Goal: Information Seeking & Learning: Find specific fact

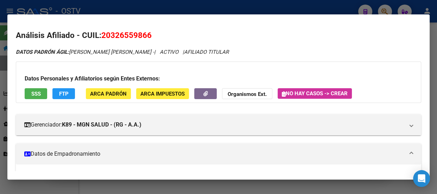
click at [130, 5] on div at bounding box center [218, 97] width 437 height 194
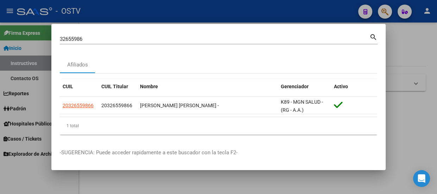
click at [99, 7] on div at bounding box center [218, 97] width 437 height 194
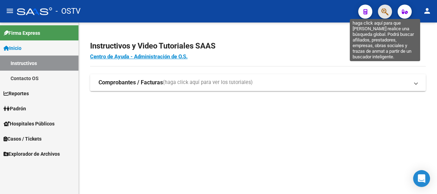
click at [385, 11] on icon "button" at bounding box center [384, 12] width 7 height 8
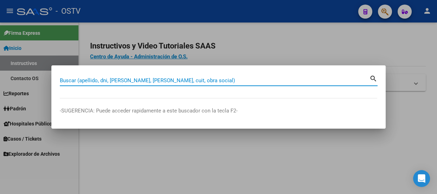
click at [131, 81] on input "Buscar (apellido, dni, [PERSON_NAME], [PERSON_NAME], cuit, obra social)" at bounding box center [214, 80] width 309 height 6
click at [190, 81] on input "Buscar (apellido, dni, [PERSON_NAME], [PERSON_NAME], cuit, obra social)" at bounding box center [214, 80] width 309 height 6
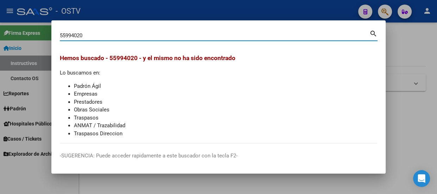
click at [89, 35] on input "55994020" at bounding box center [214, 35] width 309 height 6
type input "5"
type input "34711022"
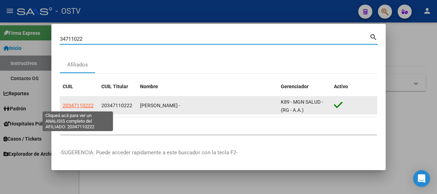
click at [83, 105] on span "20347110222" at bounding box center [78, 106] width 31 height 6
type textarea "20347110222"
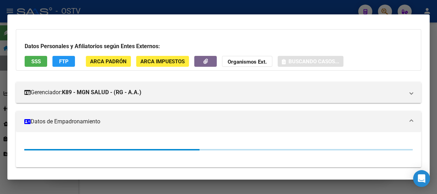
scroll to position [118, 0]
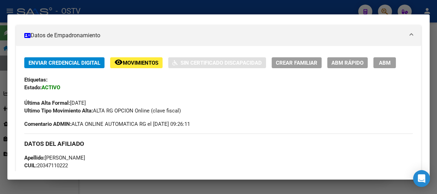
drag, startPoint x: 51, startPoint y: 77, endPoint x: 117, endPoint y: 77, distance: 65.4
click at [117, 77] on div "Etiquetas:" at bounding box center [218, 80] width 388 height 8
click at [122, 75] on div "Enviar Credencial Digital remove_red_eye Movimientos Sin Certificado Discapacid…" at bounding box center [218, 85] width 388 height 57
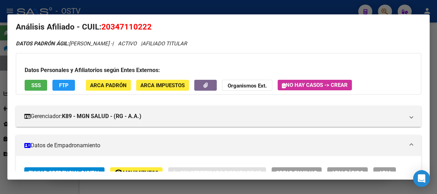
scroll to position [0, 0]
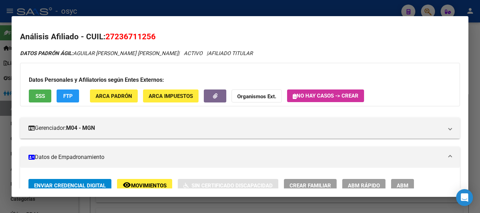
scroll to position [646, 0]
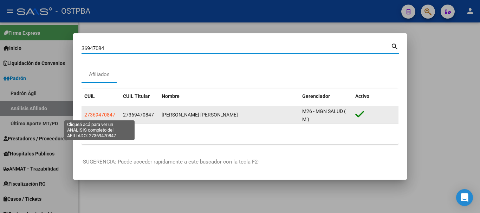
click at [91, 113] on span "27369470847" at bounding box center [99, 115] width 31 height 6
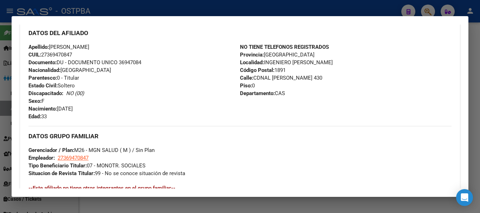
scroll to position [373, 0]
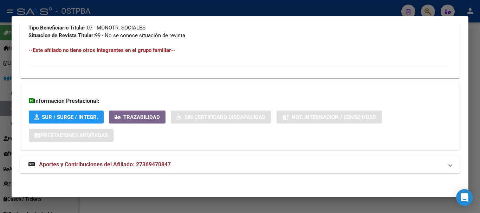
click at [201, 169] on mat-expansion-panel-header "Aportes y Contribuciones del Afiliado: 27369470847" at bounding box center [240, 164] width 440 height 17
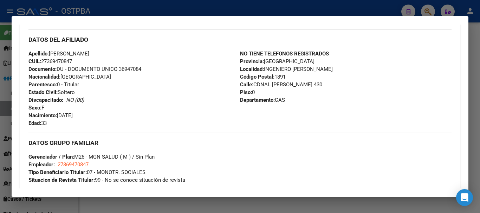
scroll to position [204, 0]
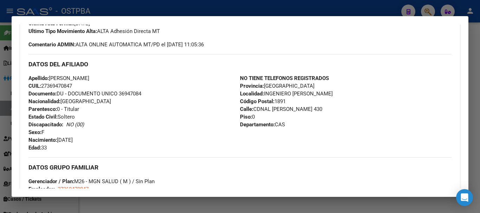
click at [134, 3] on div at bounding box center [240, 106] width 480 height 213
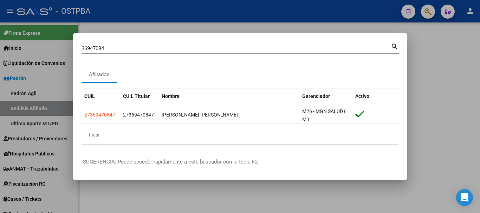
click at [167, 48] on input "36947084" at bounding box center [236, 48] width 309 height 6
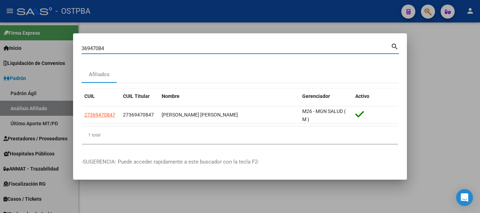
click at [167, 48] on input "36947084" at bounding box center [236, 48] width 309 height 6
paste input "2254043"
type input "32254043"
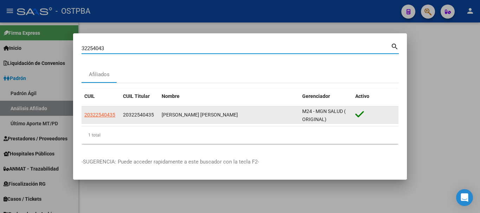
click at [104, 117] on span "20322540435" at bounding box center [99, 115] width 31 height 6
type textarea "20322540435"
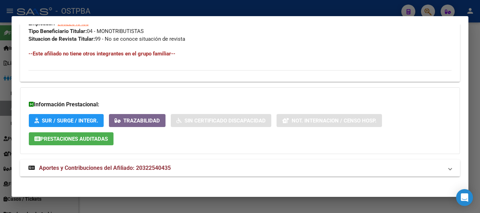
scroll to position [373, 0]
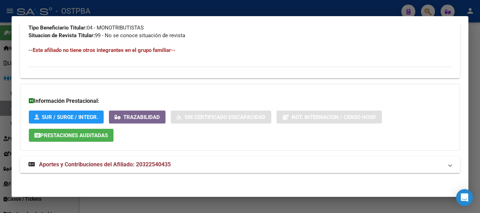
click at [182, 162] on mat-panel-title "Aportes y Contribuciones del Afiliado: 20322540435" at bounding box center [235, 165] width 415 height 8
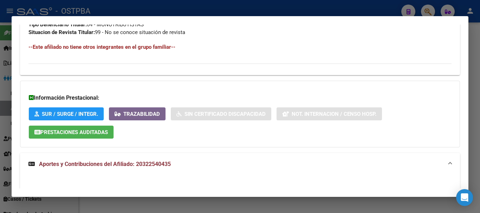
scroll to position [372, 0]
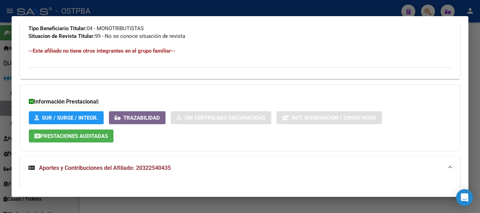
click at [183, 12] on div at bounding box center [240, 106] width 480 height 213
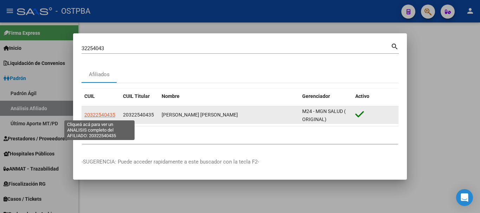
click at [95, 114] on span "20322540435" at bounding box center [99, 115] width 31 height 6
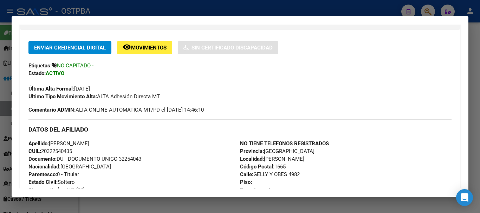
scroll to position [105, 0]
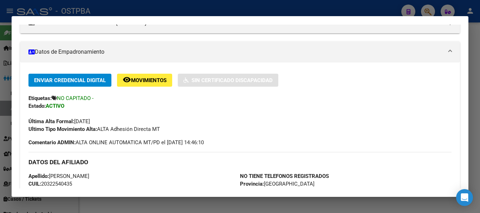
click at [81, 99] on span "NO CAPITADO -" at bounding box center [75, 98] width 37 height 6
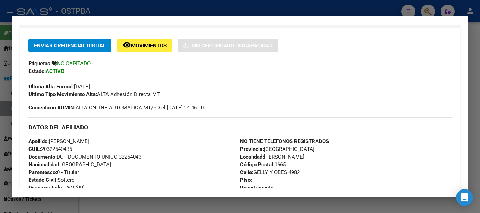
scroll to position [141, 0]
click at [54, 62] on icon at bounding box center [54, 62] width 5 height 5
click at [58, 63] on span "NO CAPITADO -" at bounding box center [75, 63] width 37 height 6
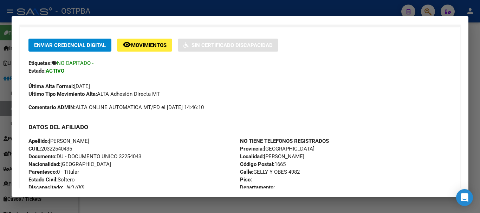
click at [101, 62] on div "Etiquetas: NO CAPITADO -" at bounding box center [239, 63] width 423 height 8
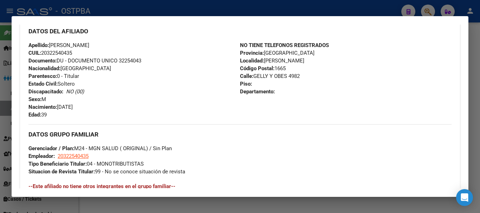
scroll to position [198, 0]
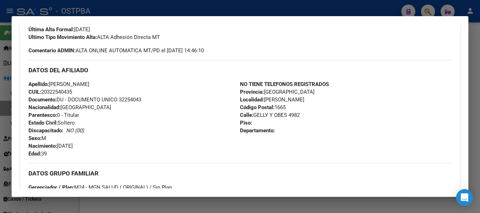
click at [55, 91] on span "CUIL: 20322540435" at bounding box center [50, 92] width 44 height 6
copy span "20322540435"
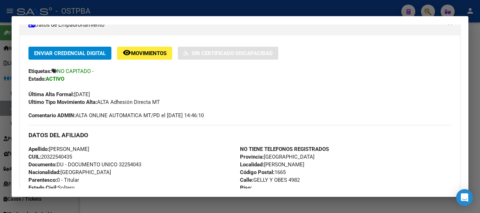
scroll to position [127, 0]
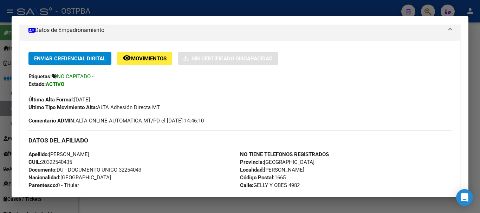
click at [150, 9] on div at bounding box center [240, 106] width 480 height 213
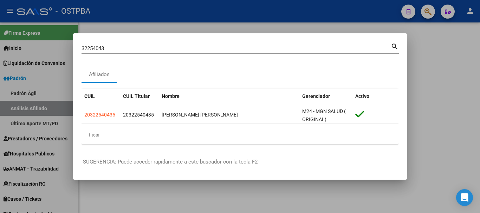
click at [29, 198] on div at bounding box center [240, 106] width 480 height 213
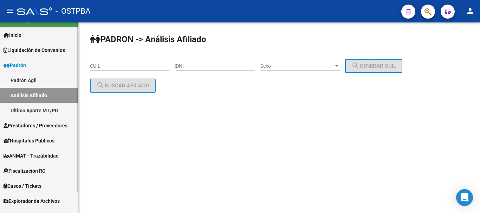
scroll to position [24, 0]
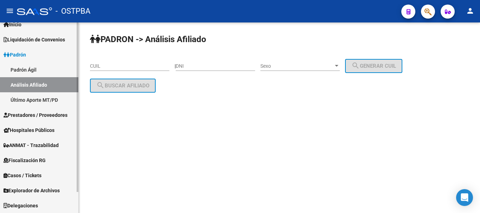
click at [34, 193] on span "Explorador de Archivos" at bounding box center [32, 191] width 56 height 8
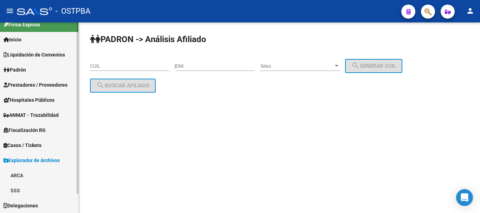
scroll to position [8, 0]
click at [25, 174] on link "ARCA" at bounding box center [39, 175] width 78 height 15
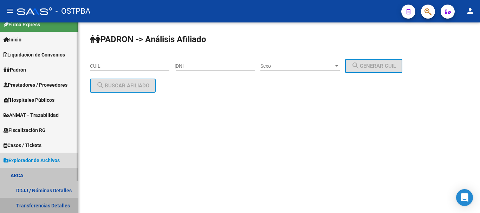
click at [51, 204] on link "Transferencias Detalles" at bounding box center [39, 205] width 78 height 15
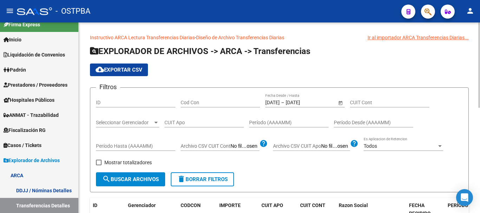
click at [194, 180] on span "delete Borrar Filtros" at bounding box center [202, 180] width 51 height 6
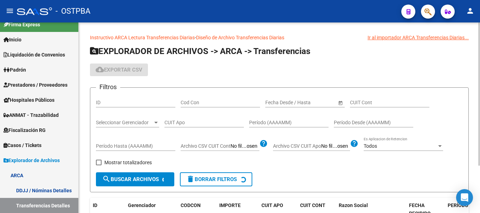
click at [368, 102] on input "CUIT Cont" at bounding box center [389, 103] width 79 height 6
paste input "20-32254043-5"
type input "20-32254043-5"
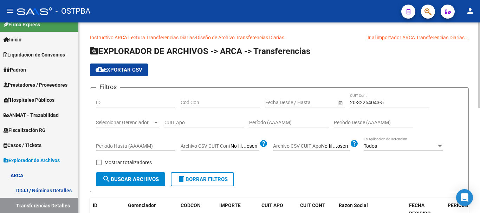
click at [146, 180] on span "search Buscar Archivos" at bounding box center [130, 180] width 57 height 6
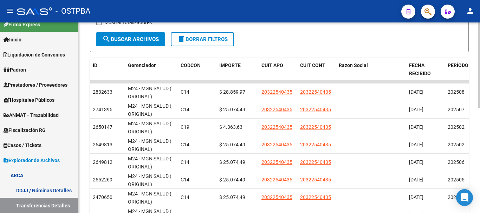
scroll to position [141, 0]
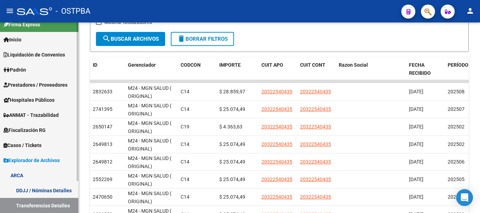
click at [25, 69] on span "Padrón" at bounding box center [15, 70] width 23 height 8
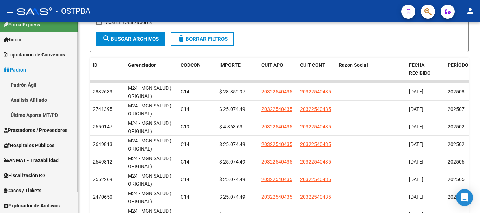
click at [28, 83] on link "Padrón Ágil" at bounding box center [39, 84] width 78 height 15
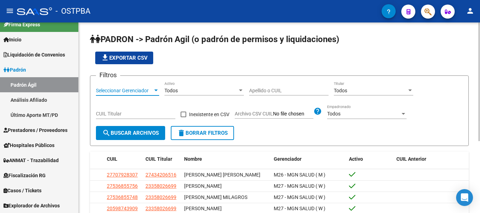
click at [128, 89] on span "Seleccionar Gerenciador" at bounding box center [124, 91] width 57 height 6
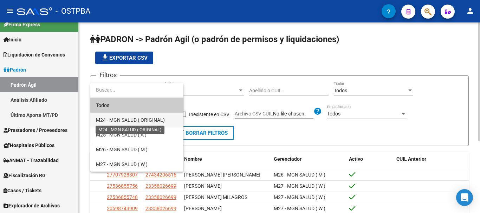
click at [119, 119] on span "M24 - MGN SALUD ( ORIGINAL)" at bounding box center [130, 120] width 69 height 6
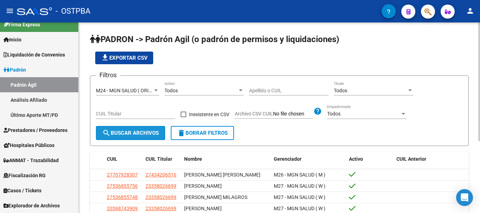
click at [118, 131] on span "search Buscar Archivos" at bounding box center [130, 133] width 57 height 6
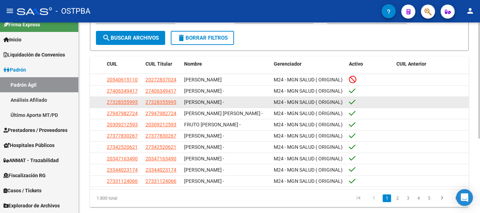
scroll to position [105, 0]
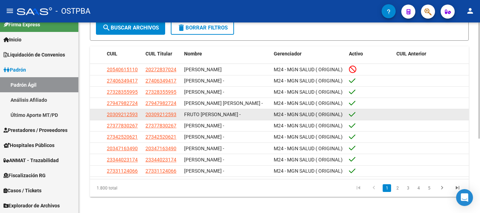
click at [154, 117] on datatable-body-cell "20309212593" at bounding box center [162, 114] width 39 height 11
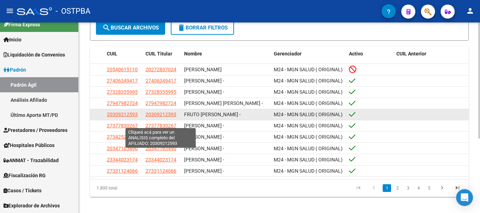
click at [155, 117] on span "20309212593" at bounding box center [161, 115] width 31 height 6
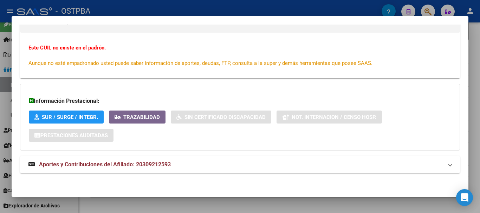
scroll to position [0, 0]
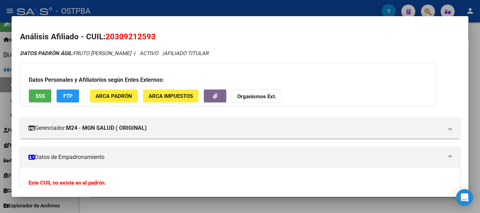
click at [188, 6] on div at bounding box center [240, 106] width 480 height 213
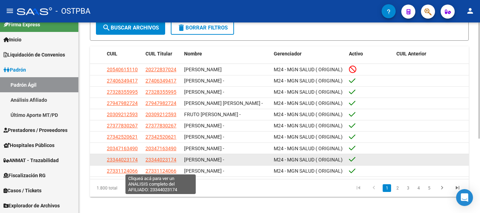
click at [173, 163] on span "23344023174" at bounding box center [161, 160] width 31 height 6
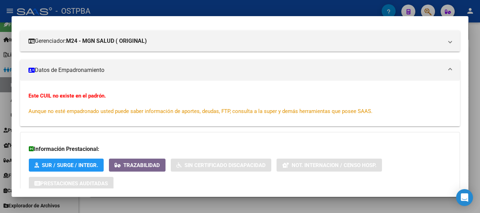
scroll to position [135, 0]
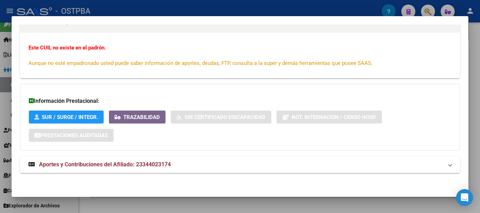
click at [215, 5] on div at bounding box center [240, 106] width 480 height 213
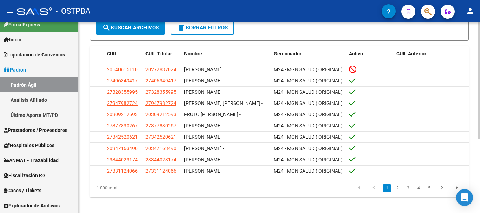
click at [424, 194] on li "5" at bounding box center [429, 188] width 11 height 12
click at [416, 192] on link "4" at bounding box center [419, 189] width 8 height 8
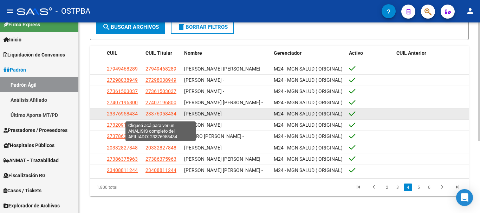
click at [176, 117] on span "23376958434" at bounding box center [161, 114] width 31 height 6
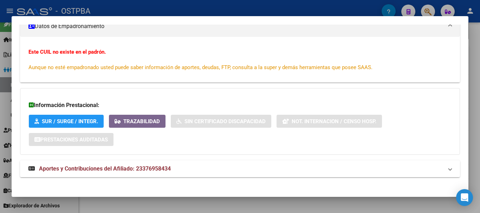
scroll to position [135, 0]
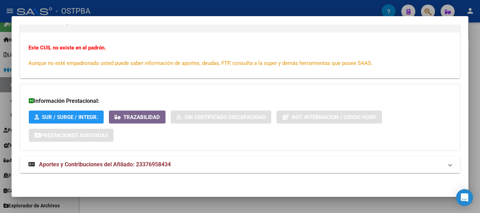
click at [342, 210] on div at bounding box center [240, 106] width 480 height 213
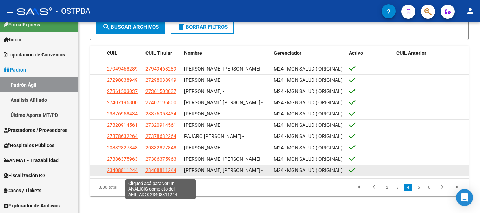
click at [168, 173] on span "23408811244" at bounding box center [161, 171] width 31 height 6
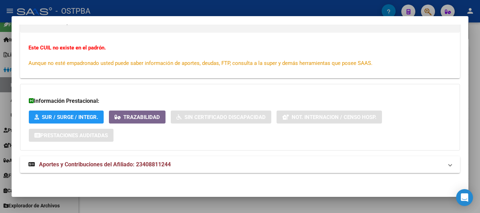
click at [406, 208] on div at bounding box center [240, 106] width 480 height 213
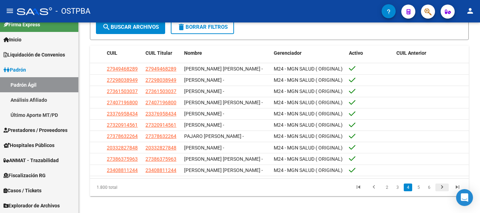
click at [440, 190] on icon "go to next page" at bounding box center [442, 188] width 9 height 8
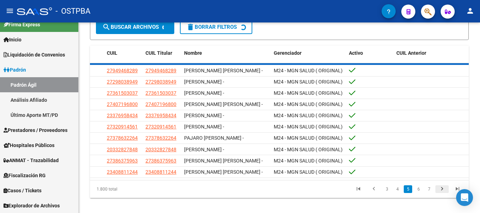
scroll to position [107, 0]
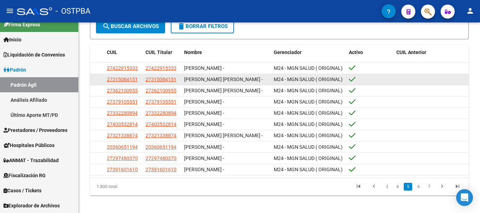
click at [138, 85] on datatable-body-cell "27315084151" at bounding box center [123, 79] width 39 height 11
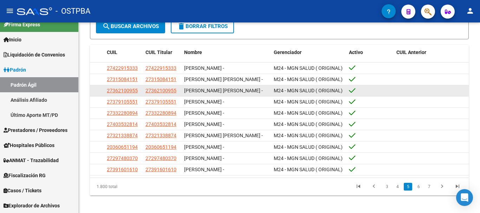
click at [147, 94] on span "27362100955" at bounding box center [161, 91] width 31 height 6
copy span "2"
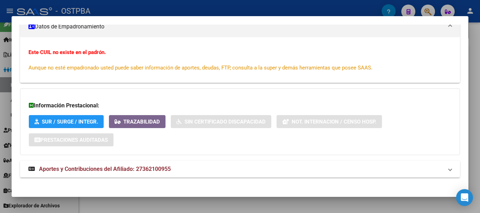
scroll to position [135, 0]
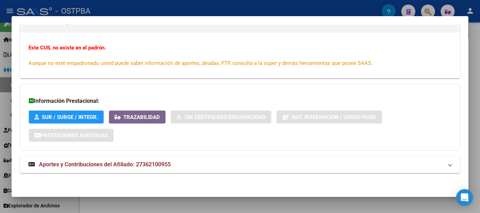
click at [387, 207] on div at bounding box center [240, 106] width 480 height 213
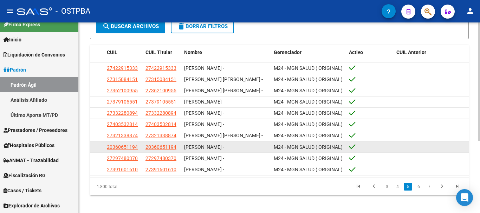
click at [154, 153] on datatable-body-cell "20360651194" at bounding box center [162, 147] width 39 height 11
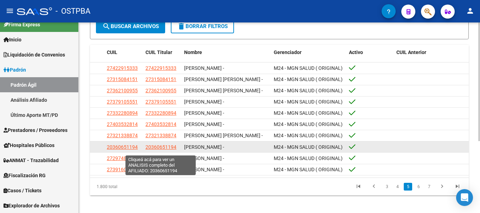
click at [157, 150] on span "20360651194" at bounding box center [161, 148] width 31 height 6
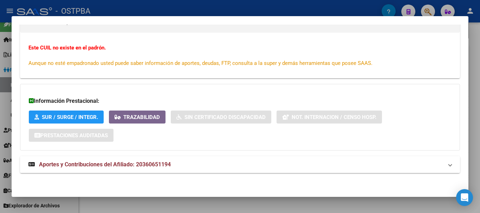
click at [145, 164] on span "Aportes y Contribuciones del Afiliado: 20360651194" at bounding box center [105, 164] width 132 height 7
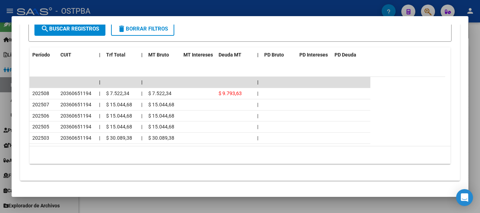
scroll to position [388, 0]
click at [196, 200] on div at bounding box center [240, 106] width 480 height 213
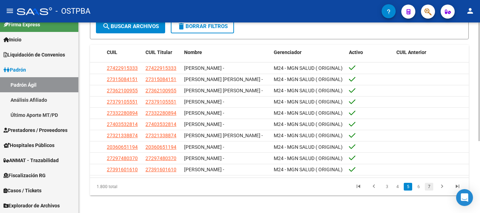
click at [429, 191] on link "7" at bounding box center [429, 187] width 8 height 8
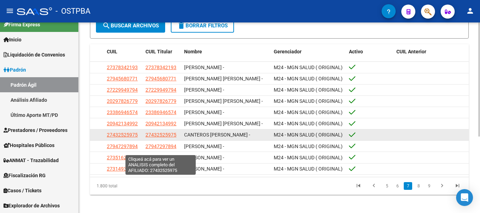
click at [157, 138] on span "27432525975" at bounding box center [161, 135] width 31 height 6
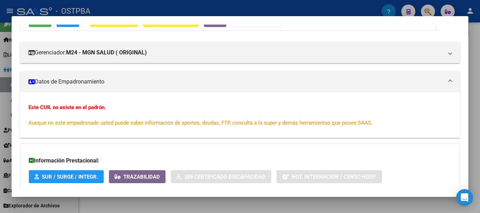
scroll to position [135, 0]
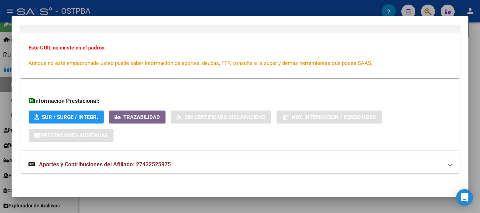
click at [345, 204] on div at bounding box center [240, 106] width 480 height 213
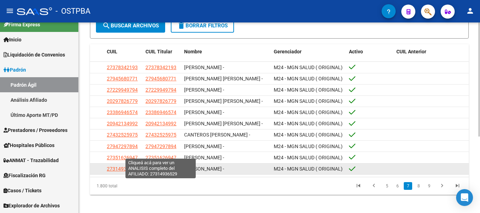
click at [155, 172] on span "27314936529" at bounding box center [161, 169] width 31 height 6
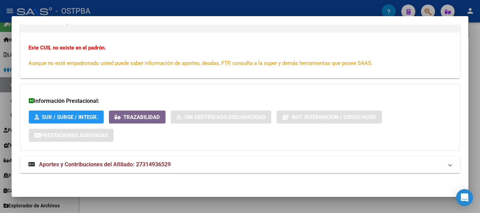
drag, startPoint x: 282, startPoint y: 205, endPoint x: 342, endPoint y: 198, distance: 60.8
click at [282, 204] on div at bounding box center [240, 106] width 480 height 213
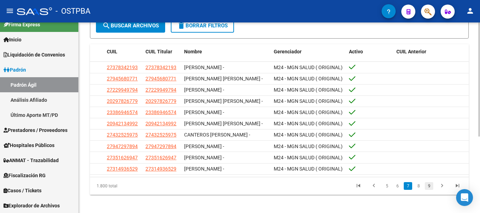
click at [430, 190] on link "9" at bounding box center [429, 186] width 8 height 8
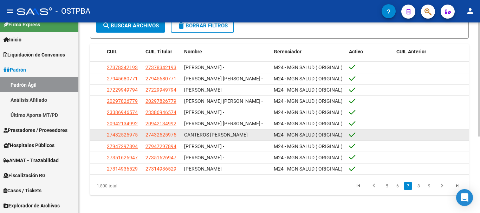
scroll to position [108, 0]
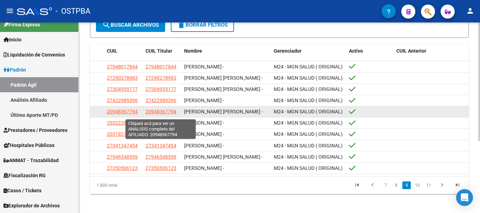
click at [161, 114] on span "20948367794" at bounding box center [161, 112] width 31 height 6
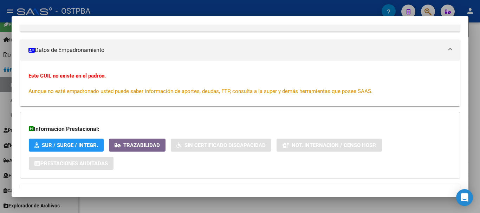
scroll to position [135, 0]
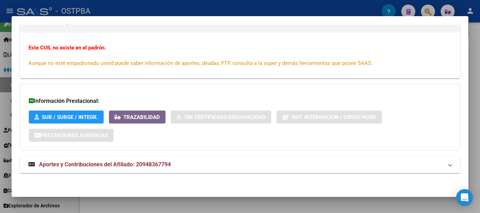
click at [235, 208] on div at bounding box center [240, 106] width 480 height 213
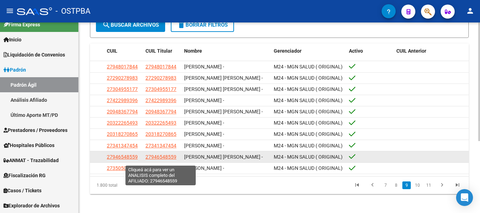
click at [172, 159] on span "27946548559" at bounding box center [161, 157] width 31 height 6
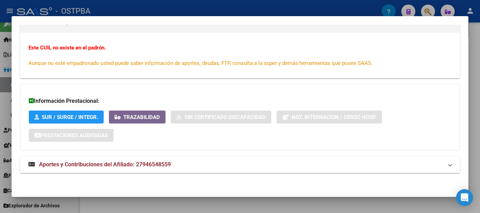
drag, startPoint x: 240, startPoint y: 205, endPoint x: 312, endPoint y: 200, distance: 72.3
click at [240, 205] on div at bounding box center [240, 106] width 480 height 213
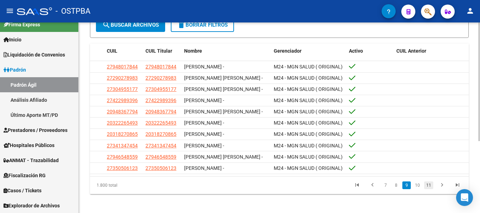
click at [428, 188] on link "11" at bounding box center [428, 186] width 9 height 8
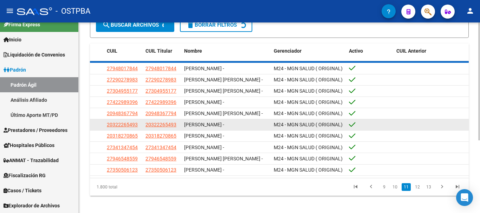
scroll to position [109, 0]
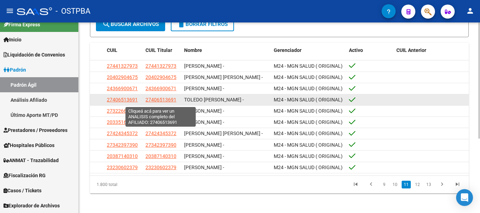
click at [159, 103] on span "27406513691" at bounding box center [161, 100] width 31 height 6
type textarea "27406513691"
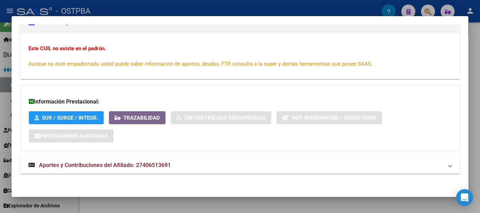
scroll to position [135, 0]
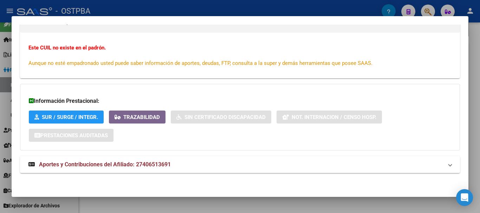
drag, startPoint x: 253, startPoint y: 2, endPoint x: 213, endPoint y: 4, distance: 39.4
click at [252, 2] on div at bounding box center [240, 106] width 480 height 213
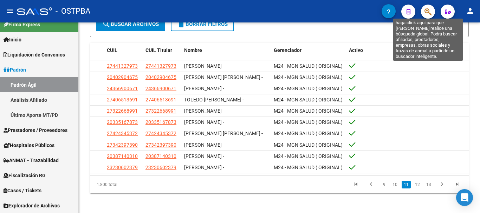
click at [427, 10] on icon "button" at bounding box center [428, 12] width 7 height 8
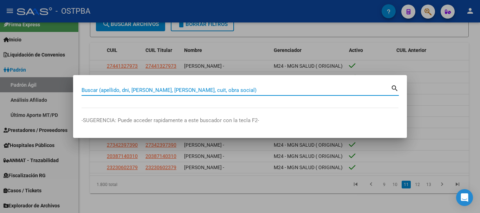
paste input "20445487687"
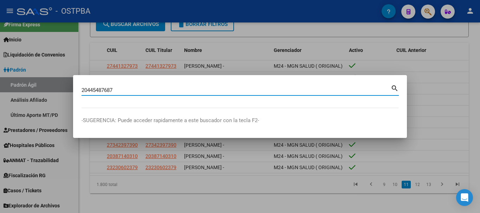
type input "20445487687"
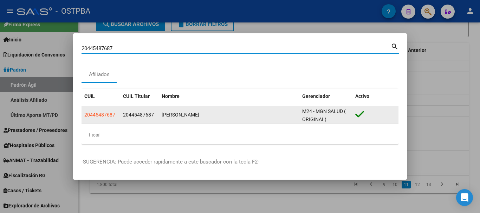
click at [107, 115] on span "20445487687" at bounding box center [99, 115] width 31 height 6
type textarea "20445487687"
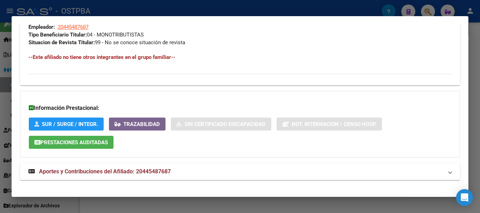
scroll to position [373, 0]
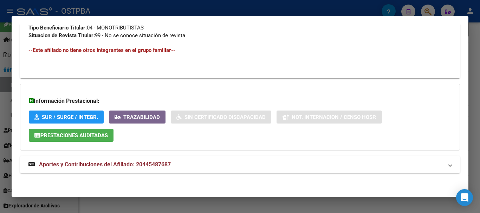
click at [164, 164] on span "Aportes y Contribuciones del Afiliado: 20445487687" at bounding box center [105, 164] width 132 height 7
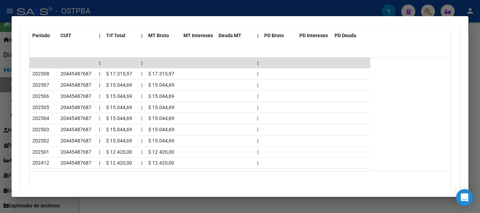
scroll to position [661, 0]
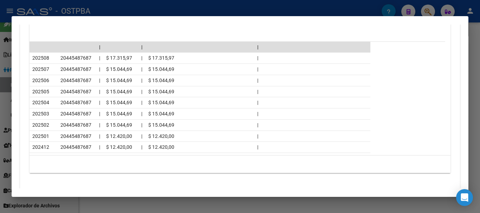
click at [171, 6] on div at bounding box center [240, 106] width 480 height 213
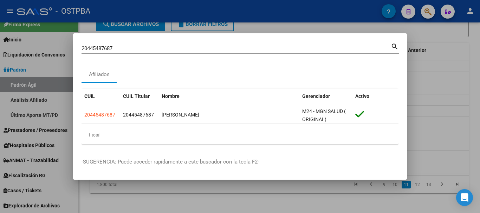
click at [355, 10] on div at bounding box center [240, 106] width 480 height 213
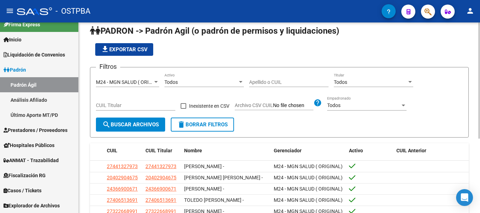
scroll to position [0, 0]
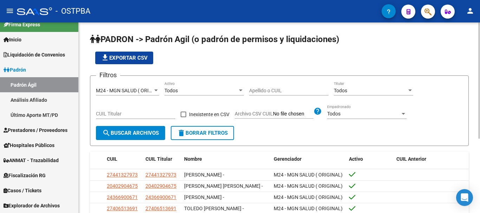
click at [118, 91] on span "M24 - MGN SALUD ( ORIGINAL)" at bounding box center [130, 91] width 69 height 6
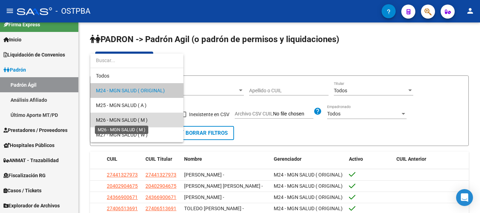
click at [109, 119] on span "M26 - MGN SALUD ( M )" at bounding box center [122, 120] width 52 height 6
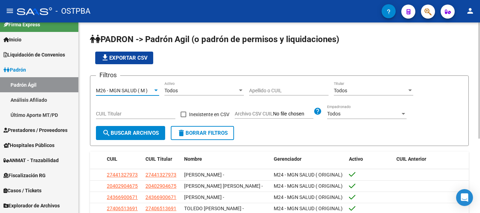
click at [148, 133] on span "search Buscar Archivos" at bounding box center [130, 133] width 57 height 6
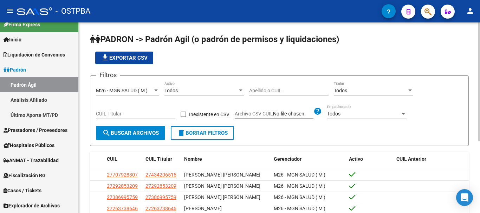
click at [135, 87] on div "M26 - MGN SALUD ( M ) Seleccionar Gerenciador" at bounding box center [127, 89] width 63 height 14
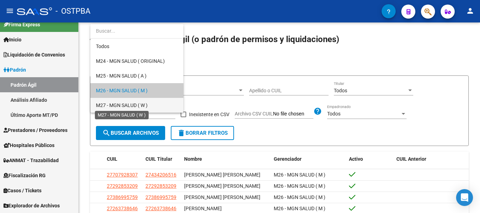
click at [130, 101] on span "M27 - MGN SALUD ( W )" at bounding box center [137, 105] width 82 height 15
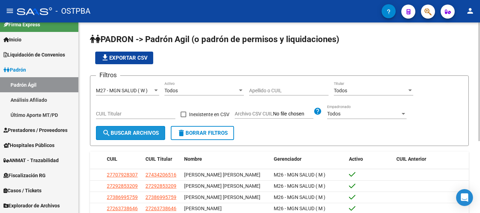
click at [129, 131] on span "search Buscar Archivos" at bounding box center [130, 133] width 57 height 6
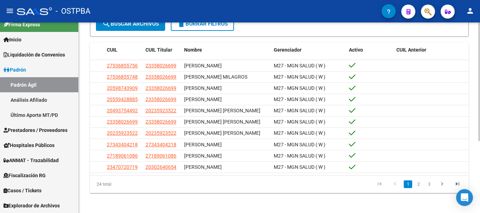
scroll to position [116, 0]
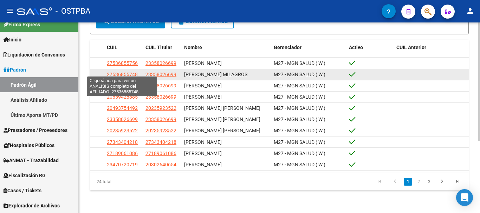
click at [127, 72] on span "27536855748" at bounding box center [122, 75] width 31 height 6
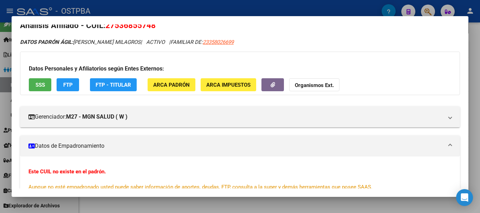
scroll to position [0, 0]
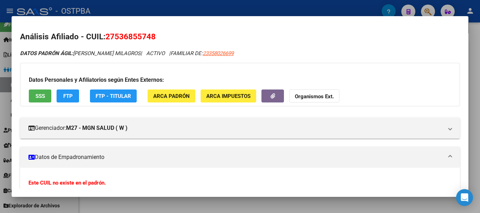
click at [164, 8] on div at bounding box center [240, 106] width 480 height 213
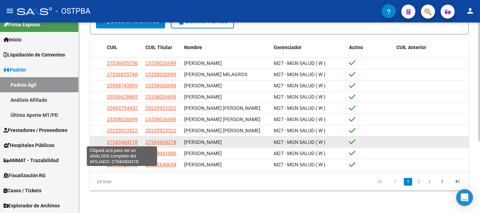
click at [120, 140] on span "27343404218" at bounding box center [122, 143] width 31 height 6
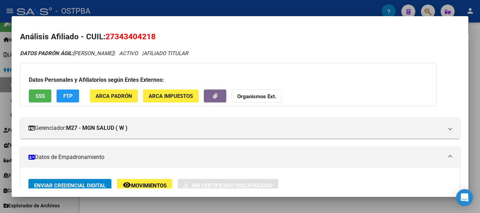
click at [191, 9] on div at bounding box center [240, 106] width 480 height 213
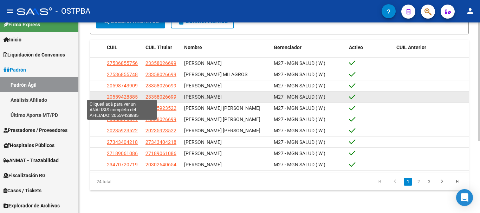
click at [114, 94] on span "20559428885" at bounding box center [122, 97] width 31 height 6
type textarea "20559428885"
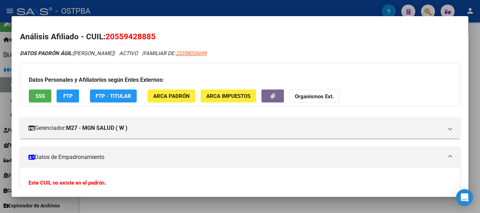
click at [211, 3] on div at bounding box center [240, 106] width 480 height 213
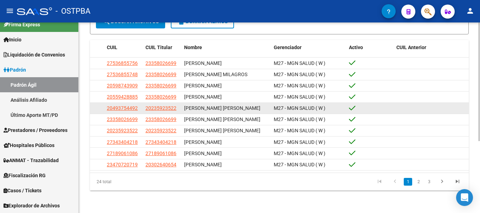
click at [410, 103] on datatable-body-cell at bounding box center [432, 108] width 76 height 11
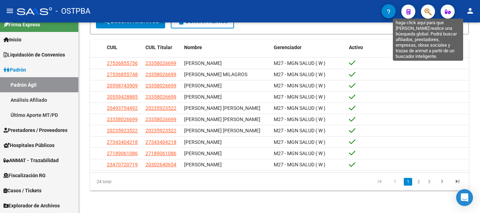
click at [430, 13] on icon "button" at bounding box center [428, 12] width 7 height 8
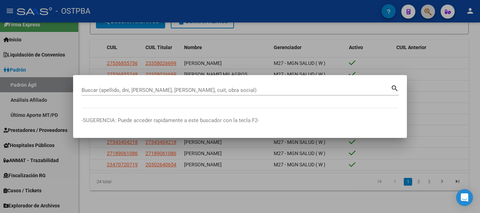
paste input "20-34922818-2"
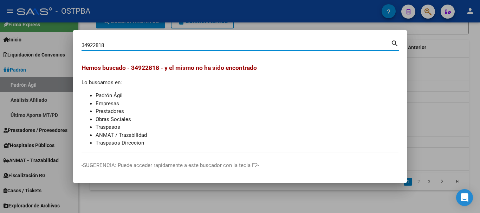
click at [133, 45] on input "34922818" at bounding box center [236, 45] width 309 height 6
paste input "1890610"
type input "18906108"
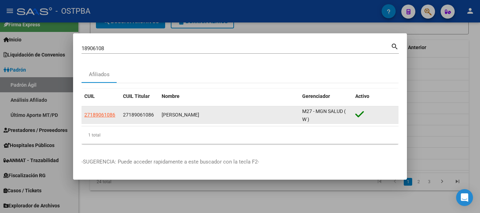
click at [105, 110] on datatable-body-cell "27189061086" at bounding box center [101, 115] width 39 height 17
click at [115, 116] on div "27189061086" at bounding box center [100, 115] width 33 height 8
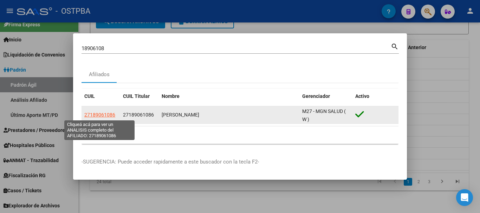
click at [111, 116] on span "27189061086" at bounding box center [99, 115] width 31 height 6
type textarea "27189061086"
